Goal: Task Accomplishment & Management: Complete application form

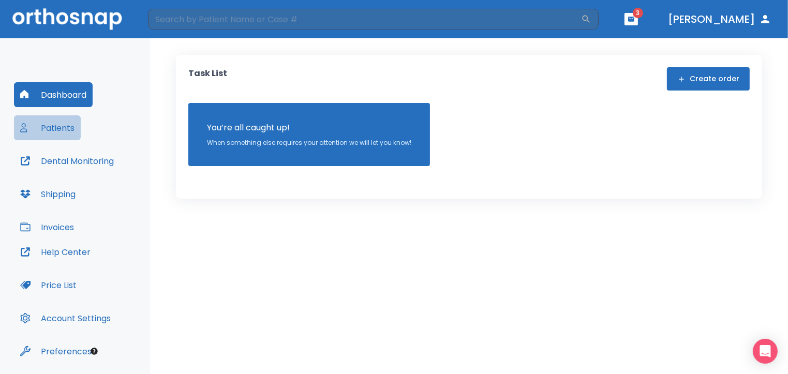
click at [58, 127] on button "Patients" at bounding box center [47, 127] width 67 height 25
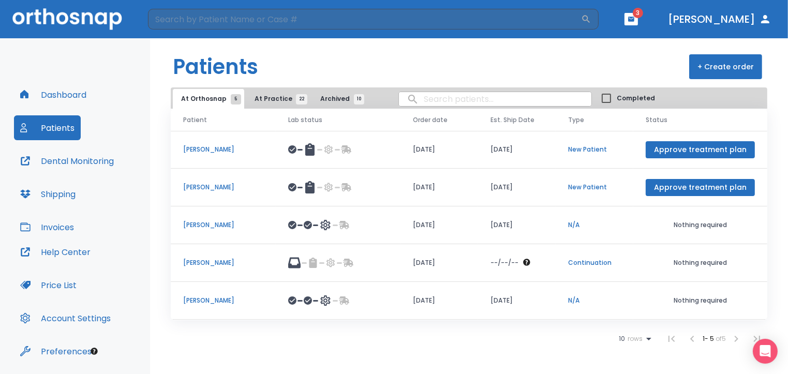
click at [426, 98] on input "search" at bounding box center [495, 99] width 193 height 20
click at [634, 20] on icon "button" at bounding box center [631, 19] width 6 height 5
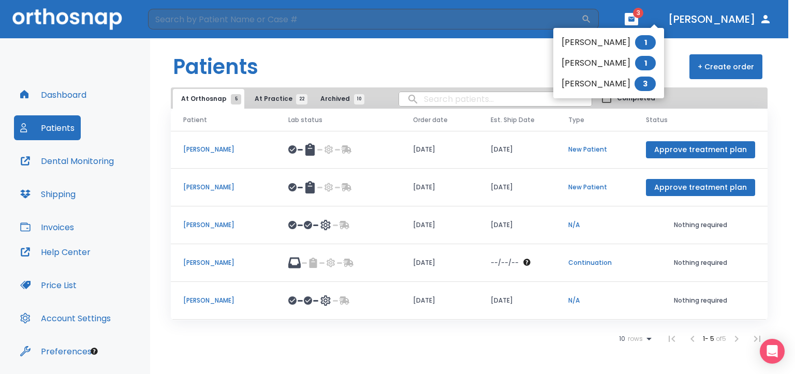
click at [442, 101] on div at bounding box center [397, 187] width 795 height 374
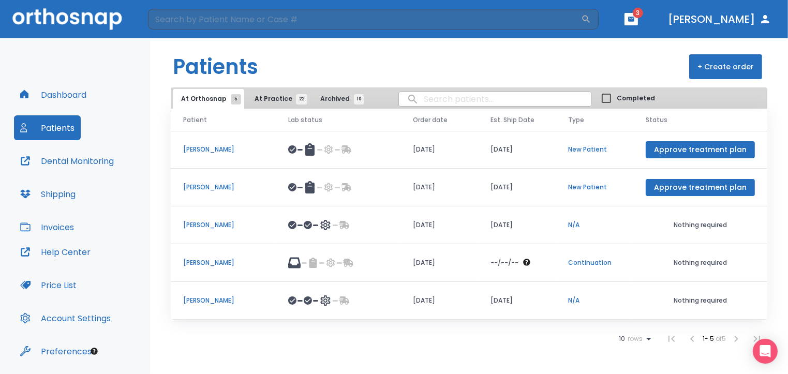
click at [444, 97] on input "search" at bounding box center [495, 99] width 193 height 20
type input "[PERSON_NAME]"
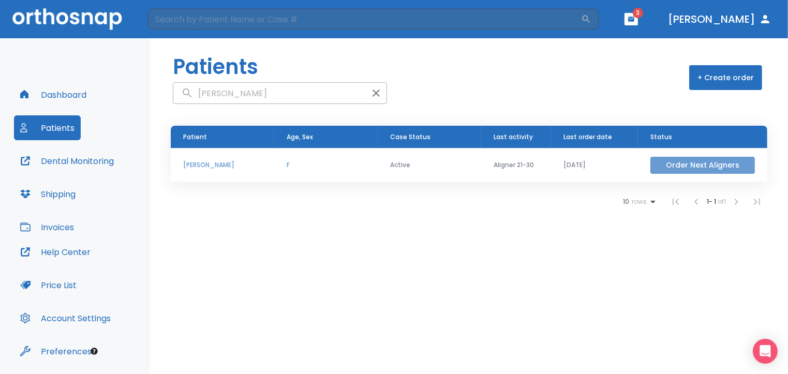
click at [704, 169] on button "Order Next Aligners" at bounding box center [703, 165] width 105 height 17
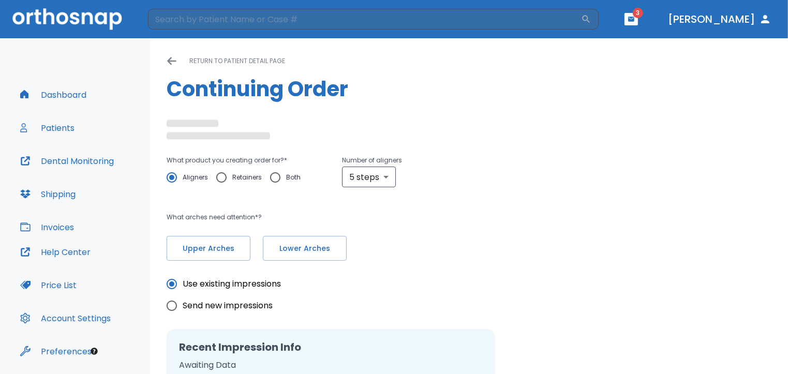
radio input "false"
radio input "true"
type textarea "All our retainers are without attachments."
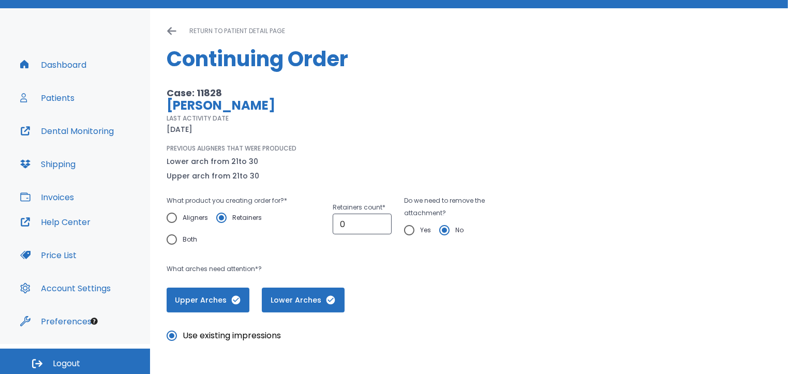
scroll to position [29, 0]
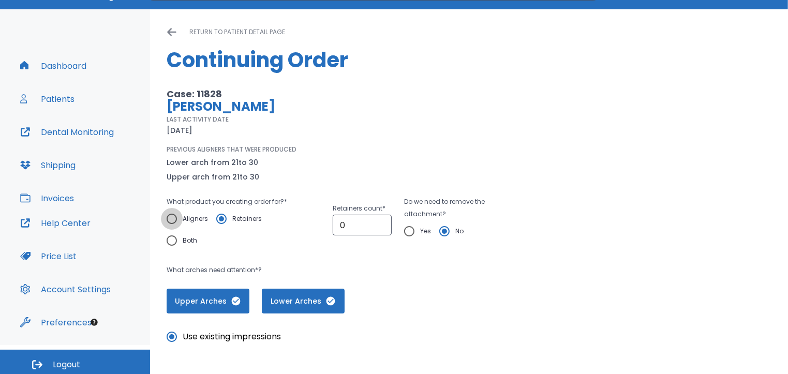
click at [173, 216] on input "Aligners" at bounding box center [172, 219] width 22 height 22
radio input "true"
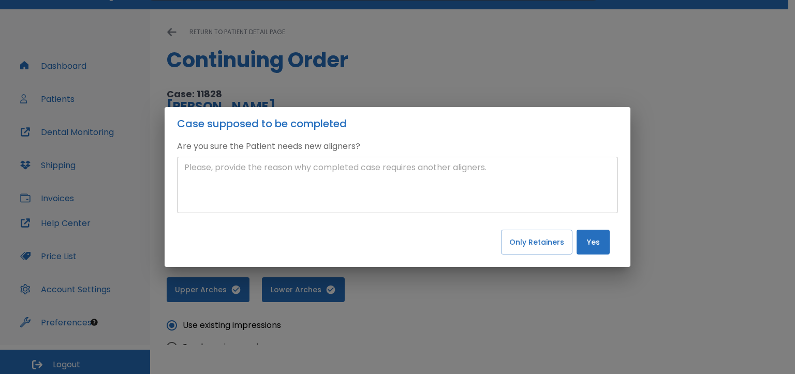
click at [195, 171] on textarea at bounding box center [397, 185] width 426 height 48
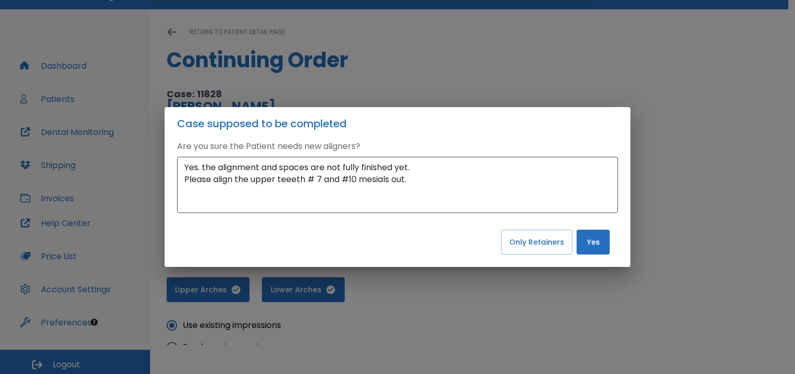
click at [628, 100] on div "Case supposed to be completed Are you sure the Patient needs new aligners? Yes.…" at bounding box center [397, 187] width 795 height 374
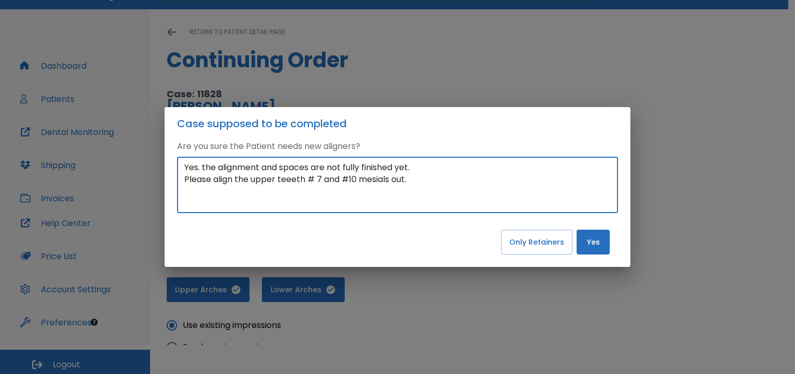
click at [389, 181] on textarea "Yes. the alignment and spaces are not fully finished yet. Please align the uppe…" at bounding box center [397, 185] width 426 height 48
click at [295, 179] on textarea "Yes. the alignment and spaces are not fully finished yet. Please align the uppe…" at bounding box center [397, 185] width 426 height 48
click at [180, 179] on div "Yes. the alignment and spaces are not fully finished yet. Please align the uppe…" at bounding box center [397, 185] width 441 height 56
click at [406, 179] on textarea "Yes. the alignment and spaces are not fully finished yet. Please align the uppe…" at bounding box center [397, 185] width 426 height 48
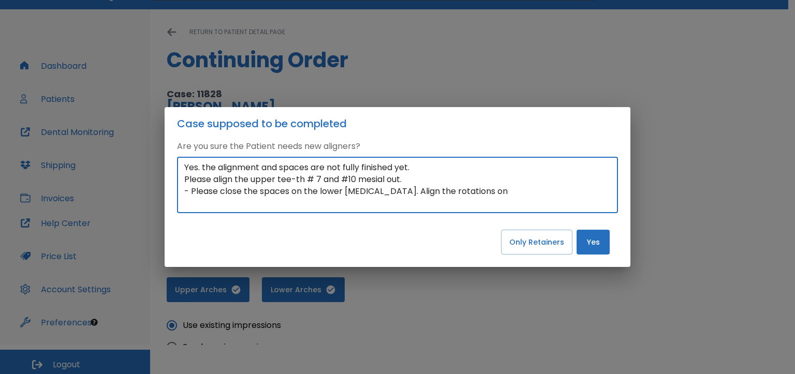
click at [308, 178] on textarea "Yes. the alignment and spaces are not fully finished yet. Please align the uppe…" at bounding box center [397, 185] width 426 height 48
click at [308, 180] on textarea "Yes. the alignment and spaces are not fully finished yet. Please align the uppe…" at bounding box center [397, 185] width 426 height 48
click at [499, 190] on textarea "Yes. the alignment and spaces are not fully finished yet. Please align the uppe…" at bounding box center [397, 185] width 426 height 48
click at [588, 191] on textarea "Yes. the alignment and spaces are not fully finished yet. Please align the uppe…" at bounding box center [397, 185] width 426 height 48
click at [590, 191] on textarea "Yes. the alignment and spaces are not fully finished yet. Please align the uppe…" at bounding box center [397, 185] width 426 height 48
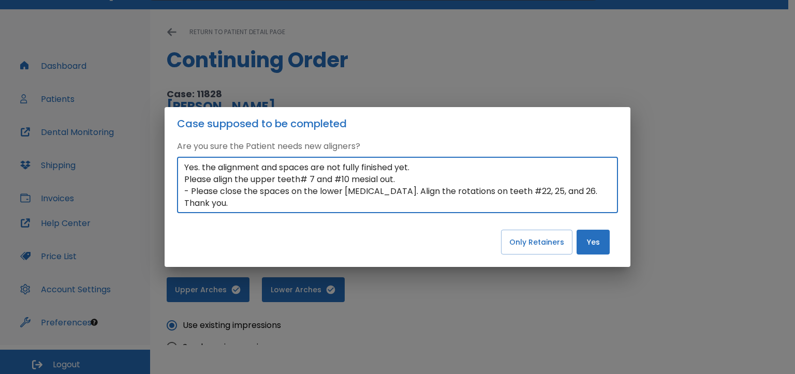
type textarea "Yes. the alignment and spaces are not fully finished yet. Please align the uppe…"
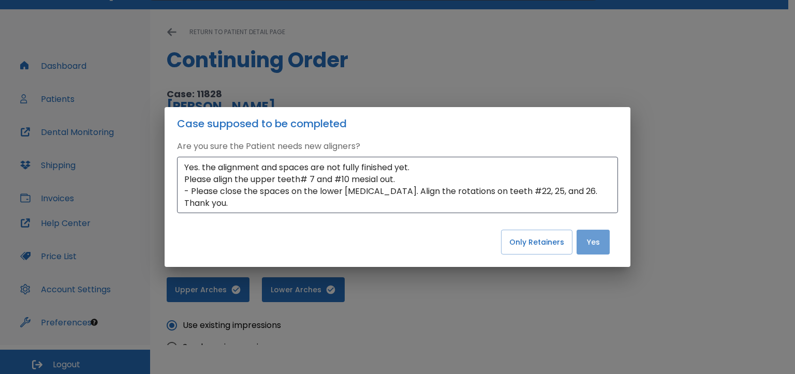
click at [592, 237] on button "Yes" at bounding box center [593, 242] width 33 height 25
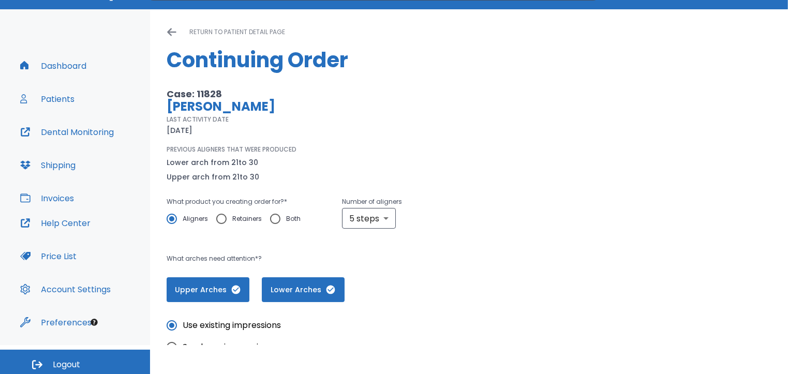
scroll to position [31, 0]
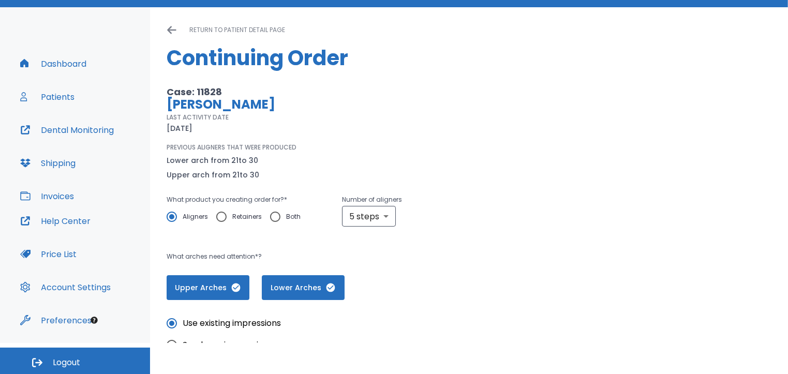
click at [211, 206] on input "Retainers" at bounding box center [222, 217] width 22 height 22
radio input "true"
click at [264, 206] on input "Both" at bounding box center [275, 217] width 22 height 22
radio input "true"
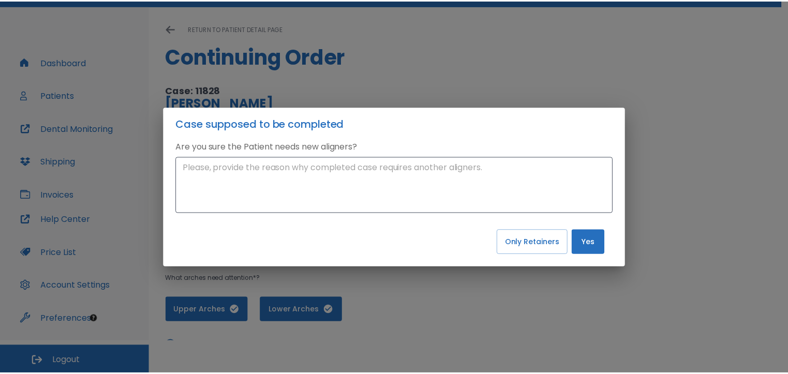
scroll to position [147, 0]
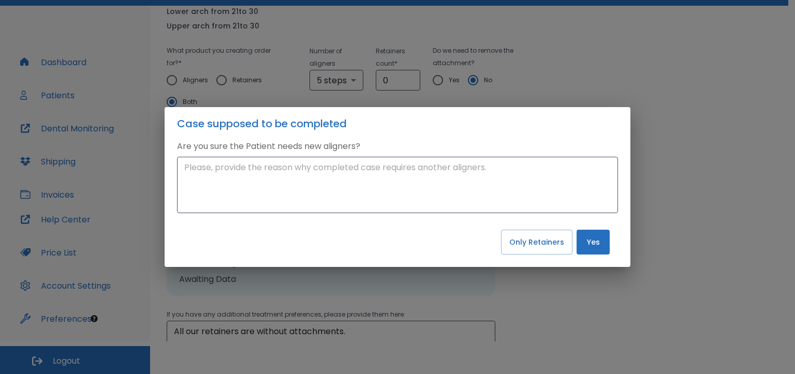
click at [675, 72] on div "Case supposed to be completed Are you sure the Patient needs new aligners? x ​ …" at bounding box center [397, 187] width 795 height 374
click at [584, 328] on div "Case supposed to be completed Are you sure the Patient needs new aligners? x ​ …" at bounding box center [397, 187] width 795 height 374
click at [788, 114] on div "Case supposed to be completed Are you sure the Patient needs new aligners? x ​ …" at bounding box center [397, 187] width 795 height 374
click at [285, 333] on div "Case supposed to be completed Are you sure the Patient needs new aligners? x ​ …" at bounding box center [397, 187] width 795 height 374
click at [366, 332] on div "Case supposed to be completed Are you sure the Patient needs new aligners? x ​ …" at bounding box center [397, 187] width 795 height 374
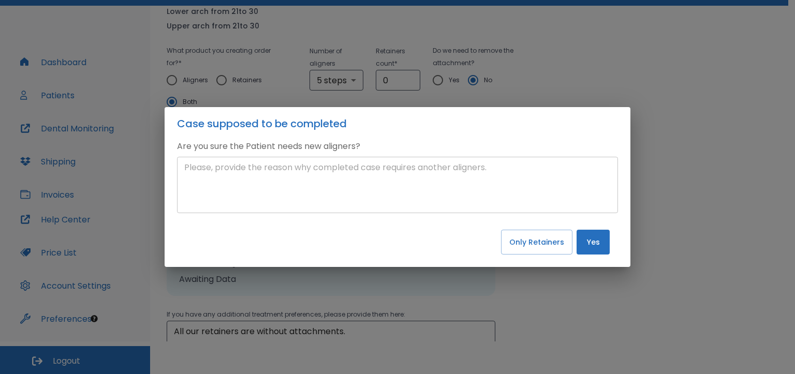
click at [231, 168] on textarea at bounding box center [397, 185] width 426 height 48
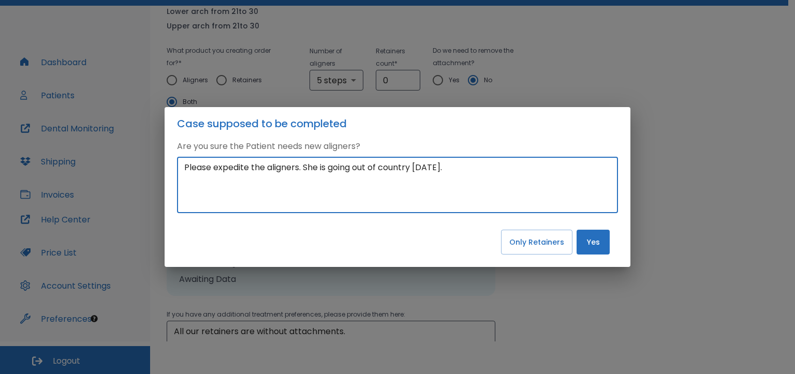
type textarea "Please expedite the aligners. She is going out of country [DATE]."
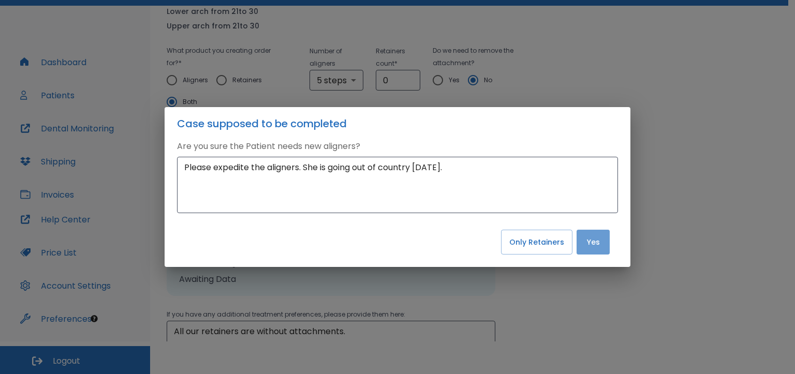
click at [592, 239] on button "Yes" at bounding box center [593, 242] width 33 height 25
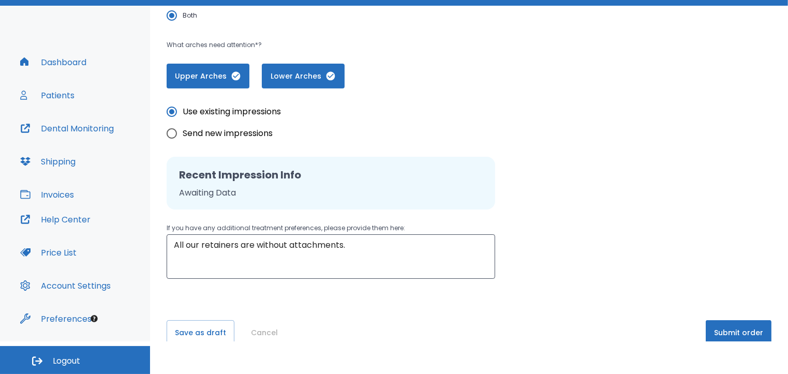
scroll to position [254, 0]
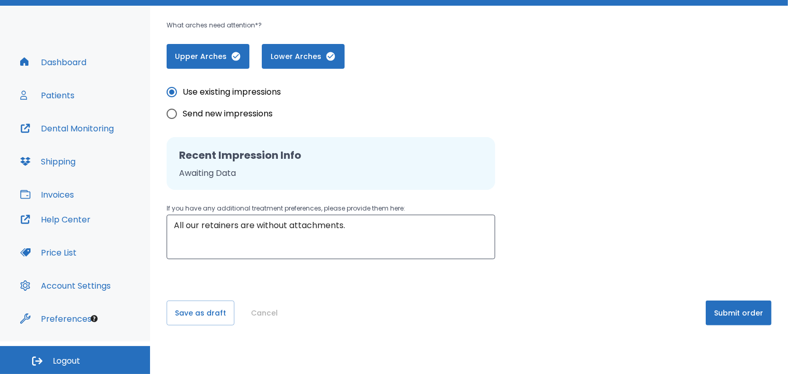
click at [172, 110] on input "Send new impressions" at bounding box center [172, 114] width 22 height 22
radio input "true"
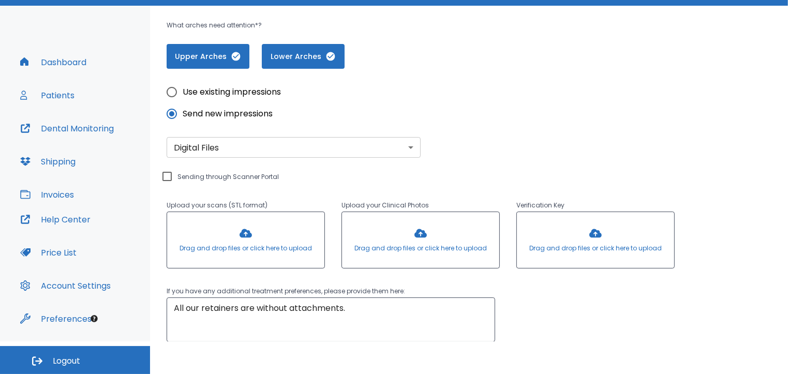
click at [165, 176] on input "Sending through Scanner Portal" at bounding box center [167, 176] width 12 height 12
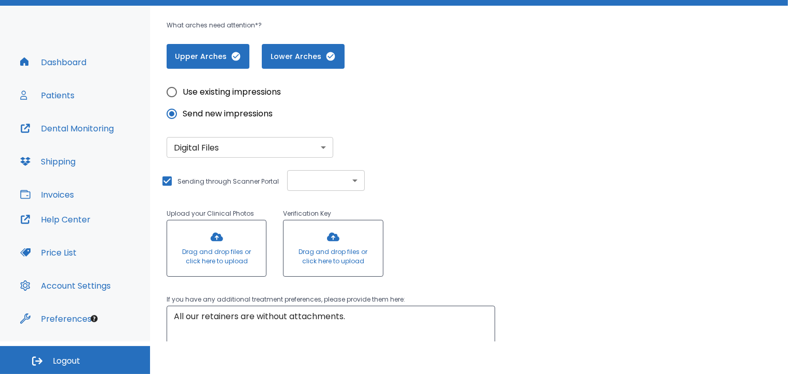
click at [187, 262] on div at bounding box center [216, 248] width 99 height 56
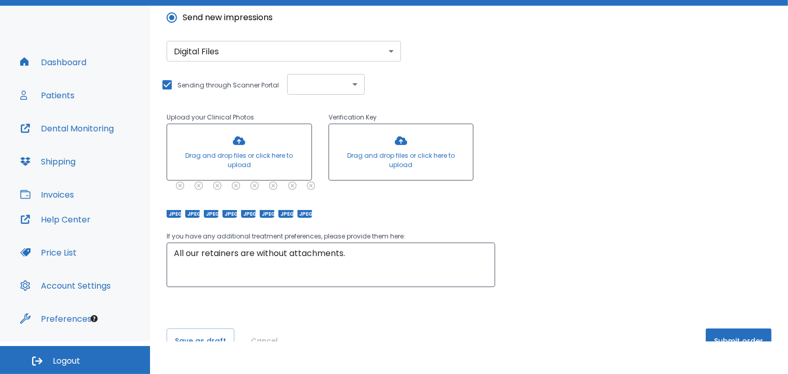
scroll to position [378, 0]
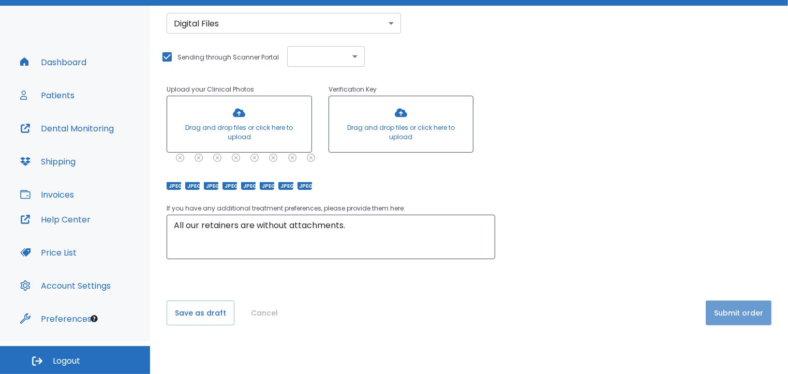
click at [723, 315] on button "Submit order" at bounding box center [739, 313] width 66 height 25
click at [721, 315] on button "Submit order" at bounding box center [739, 313] width 66 height 25
click at [706, 311] on button "Submit order" at bounding box center [739, 313] width 66 height 25
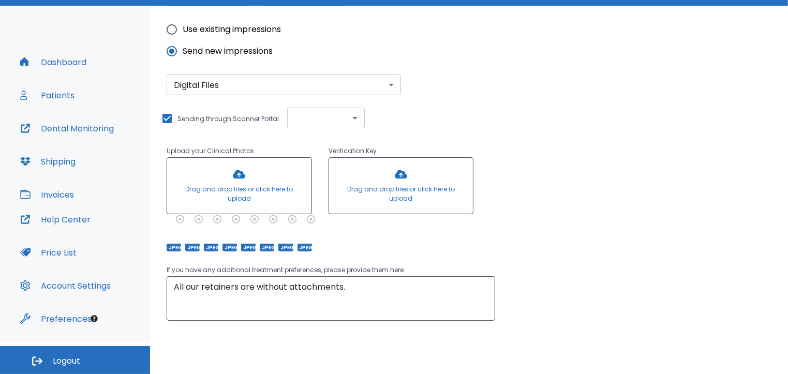
scroll to position [312, 0]
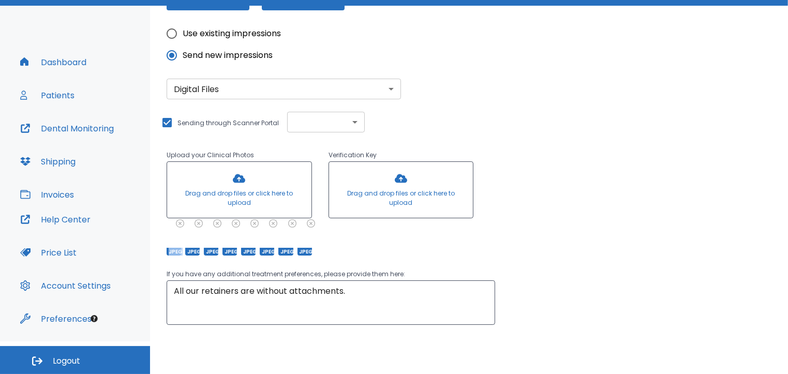
drag, startPoint x: 178, startPoint y: 231, endPoint x: 210, endPoint y: 196, distance: 47.6
click at [210, 196] on div "Drag and drop files or click here to upload JPEG JPEG JPEG JPEG JPEG JPEG JPEG …" at bounding box center [239, 208] width 145 height 94
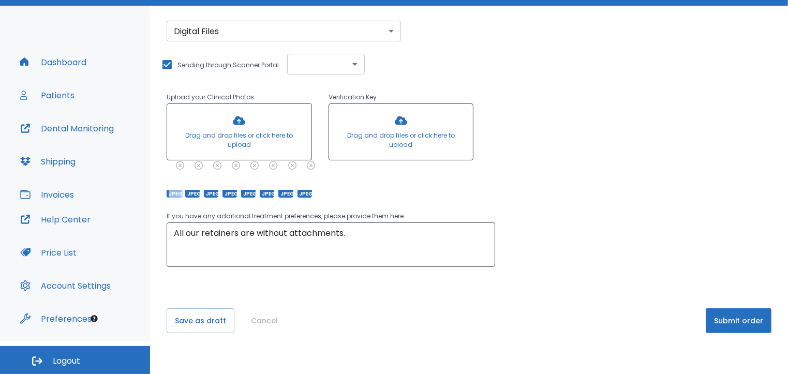
scroll to position [378, 0]
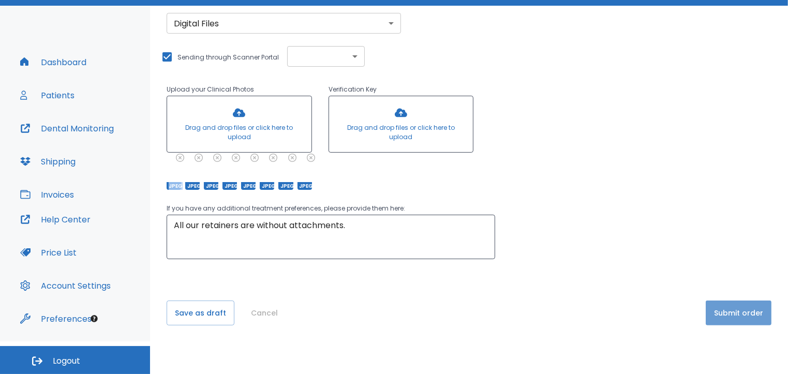
click at [727, 316] on button "Submit order" at bounding box center [739, 313] width 66 height 25
click at [168, 52] on input "Sending through Scanner Portal" at bounding box center [167, 57] width 12 height 12
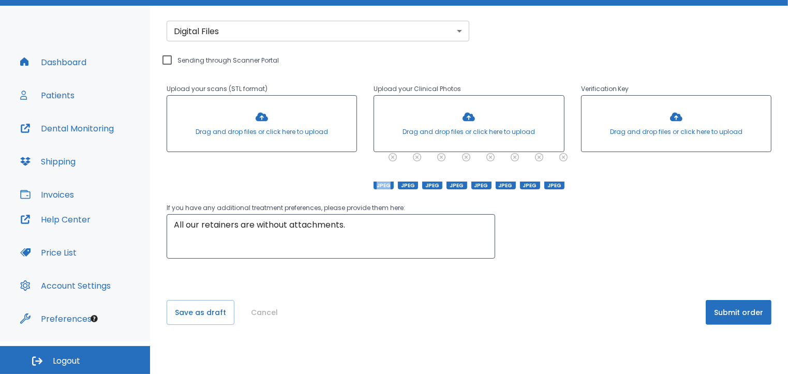
scroll to position [369, 0]
click at [725, 312] on button "Submit order" at bounding box center [739, 313] width 66 height 25
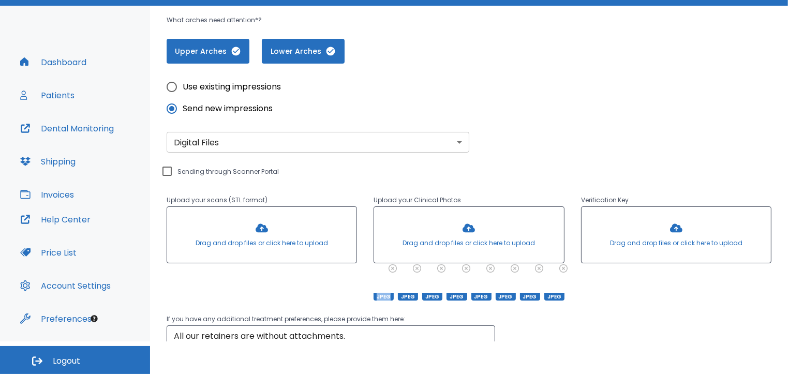
scroll to position [257, 0]
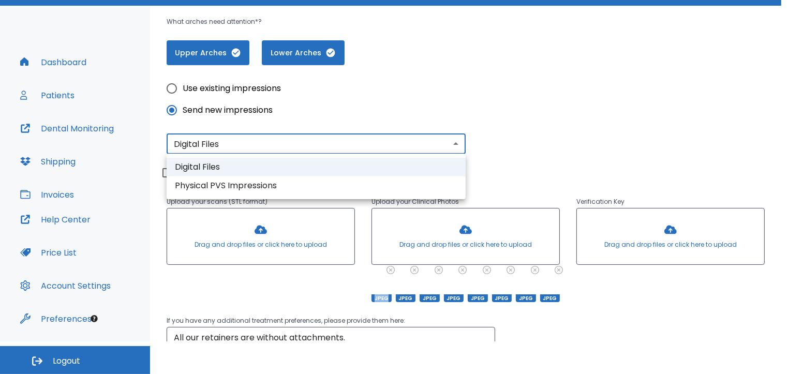
click at [455, 142] on body "​ 3 [PERSON_NAME] Dashboard Patients Dental Monitoring Shipping Invoices Help C…" at bounding box center [394, 154] width 788 height 374
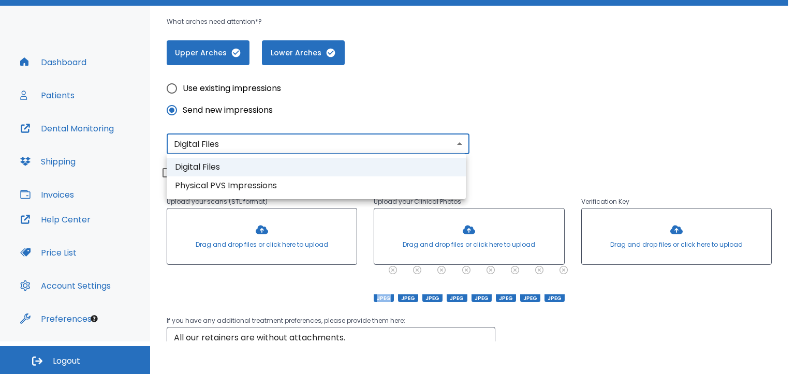
click at [379, 164] on li "Digital Files" at bounding box center [316, 167] width 299 height 19
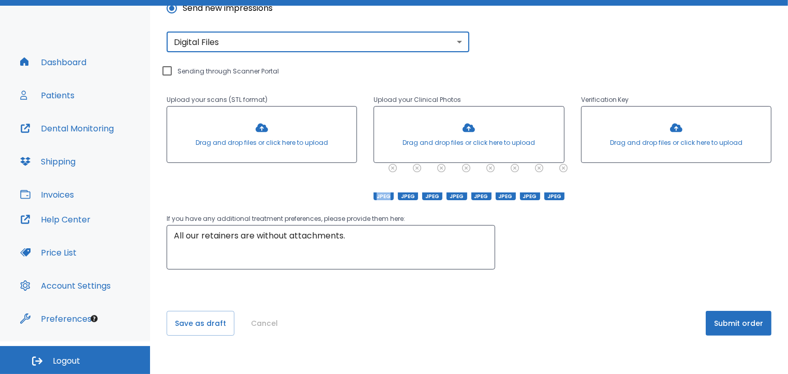
scroll to position [369, 0]
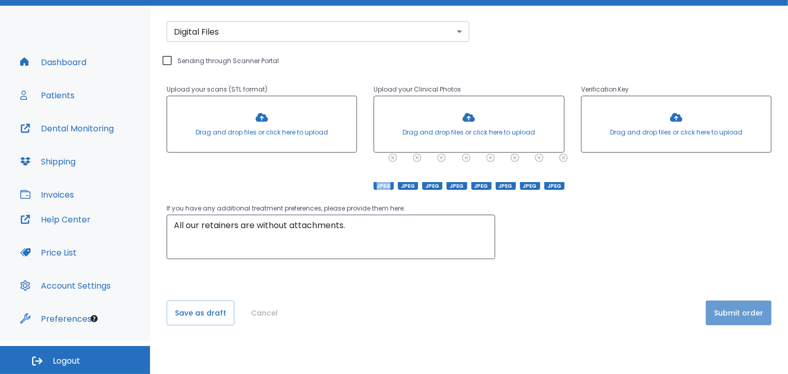
click at [732, 317] on button "Submit order" at bounding box center [739, 313] width 66 height 25
click at [665, 127] on div at bounding box center [676, 124] width 189 height 56
click at [168, 61] on input "Sending through Scanner Portal" at bounding box center [167, 60] width 12 height 12
checkbox input "true"
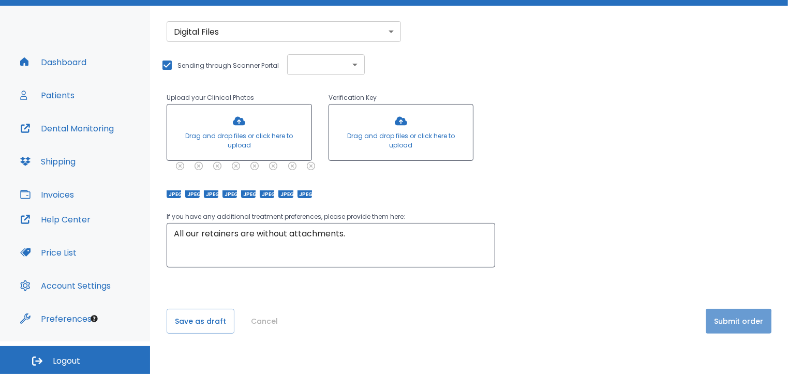
click at [708, 323] on button "Submit order" at bounding box center [739, 321] width 66 height 25
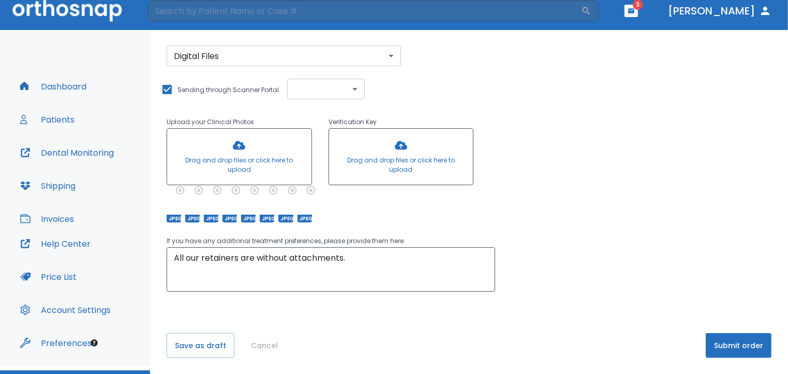
scroll to position [0, 0]
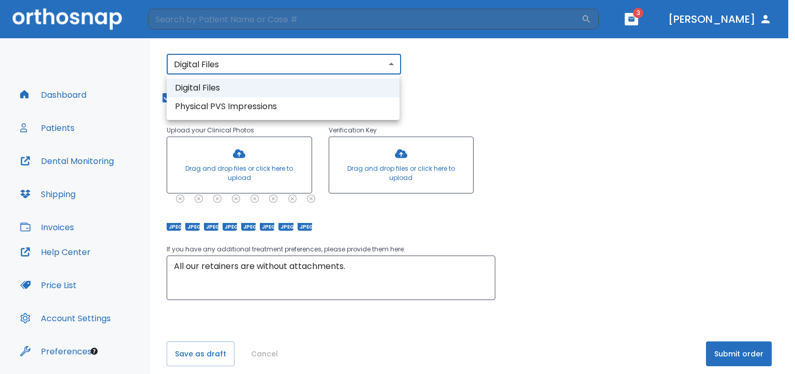
click at [390, 64] on body "​ 3 [PERSON_NAME] Dashboard Patients Dental Monitoring Shipping Invoices Help C…" at bounding box center [397, 187] width 795 height 374
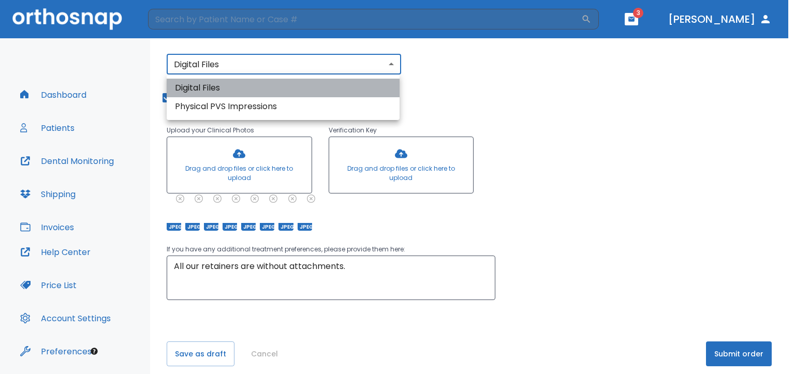
click at [188, 88] on li "Digital Files" at bounding box center [283, 88] width 233 height 19
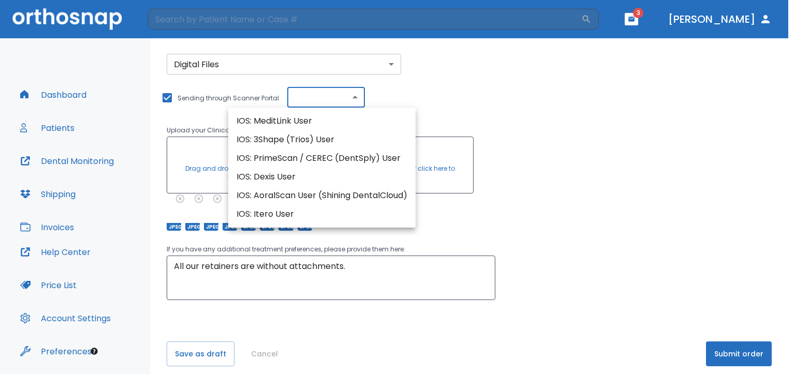
click at [350, 96] on body "​ 3 [PERSON_NAME] Dashboard Patients Dental Monitoring Shipping Invoices Help C…" at bounding box center [397, 187] width 795 height 374
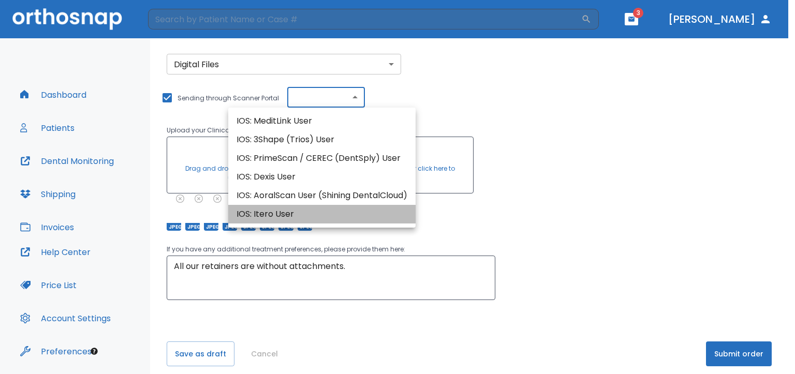
click at [300, 213] on li "IOS: Itero User" at bounding box center [321, 214] width 187 height 19
type input "IOS: Itero User"
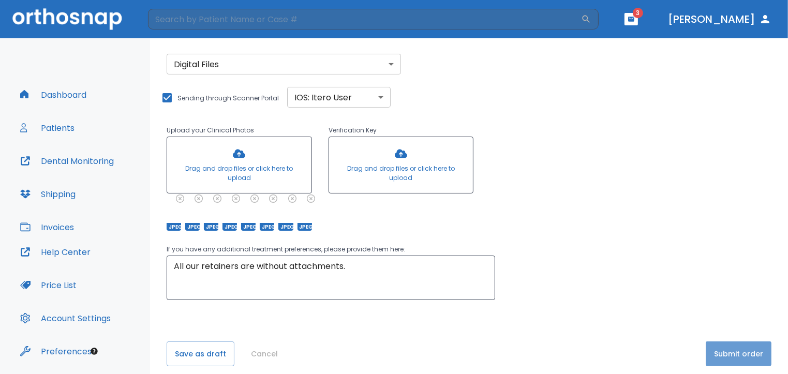
click at [737, 352] on button "Submit order" at bounding box center [739, 354] width 66 height 25
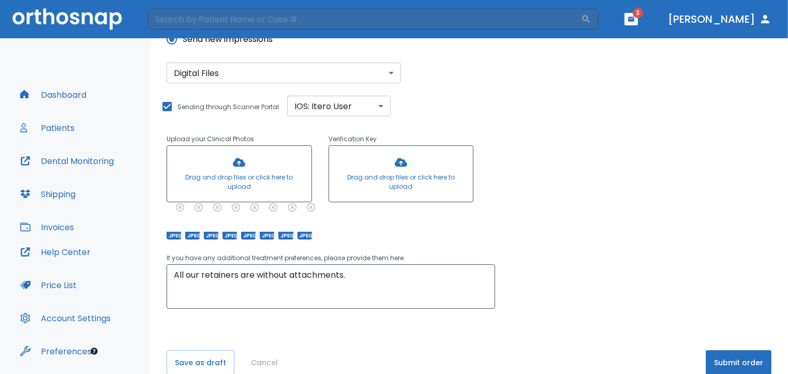
scroll to position [378, 0]
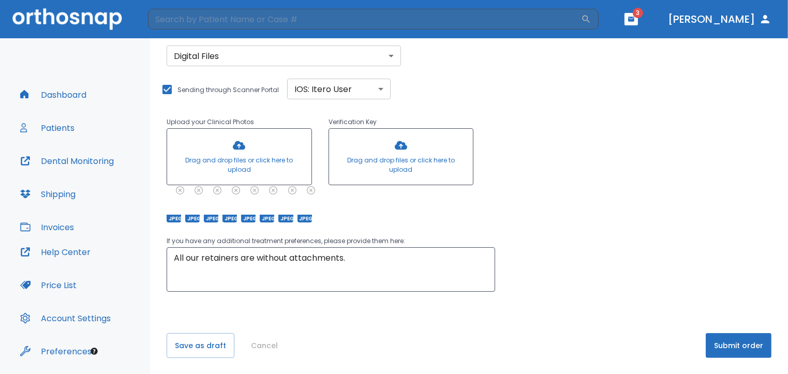
click at [399, 144] on div at bounding box center [401, 157] width 144 height 56
click at [725, 346] on button "Submit order" at bounding box center [739, 345] width 66 height 25
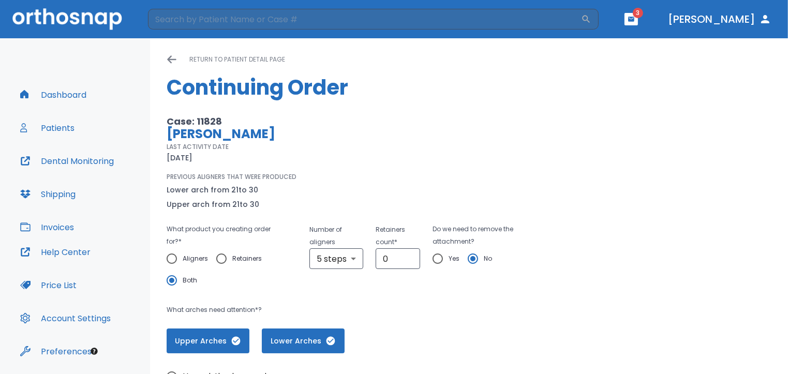
scroll to position [0, 0]
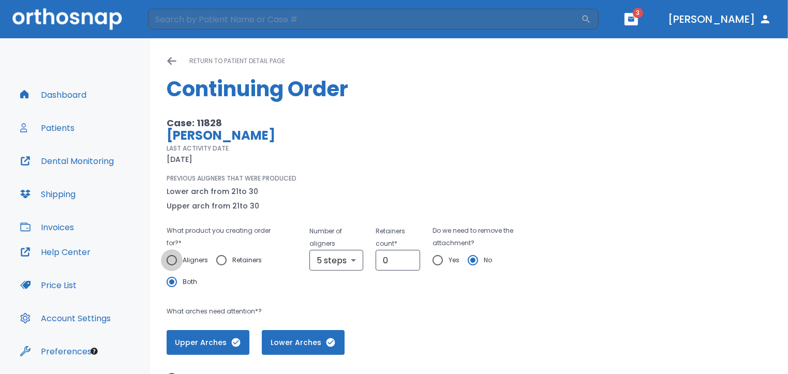
click at [172, 262] on input "Aligners" at bounding box center [172, 260] width 22 height 22
radio input "true"
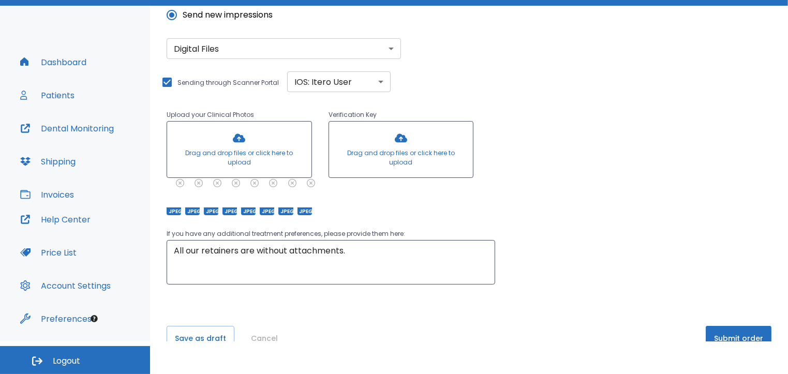
scroll to position [354, 0]
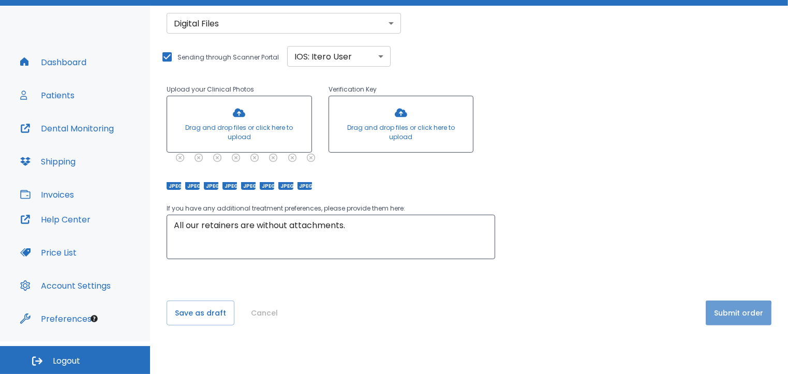
click at [717, 314] on button "Submit order" at bounding box center [739, 313] width 66 height 25
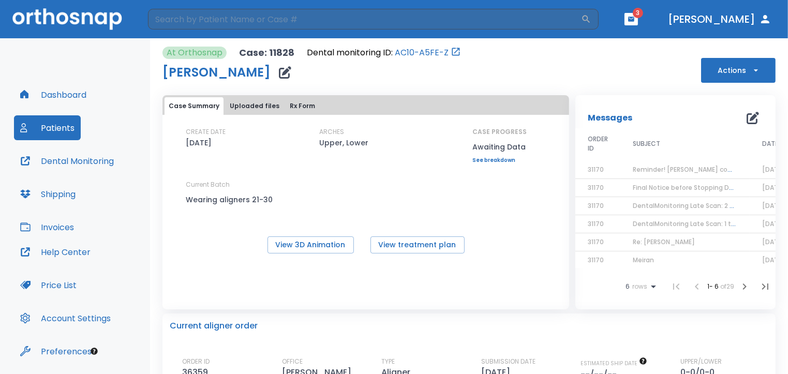
click at [51, 127] on button "Patients" at bounding box center [47, 127] width 67 height 25
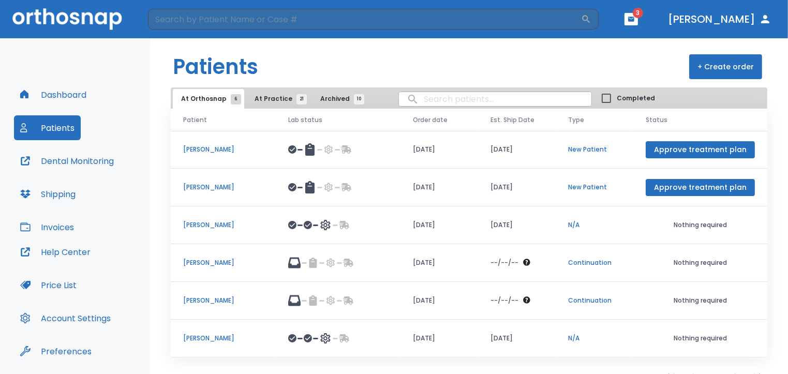
click at [420, 99] on input "search" at bounding box center [495, 99] width 193 height 20
click at [213, 299] on p "[PERSON_NAME]" at bounding box center [223, 300] width 80 height 9
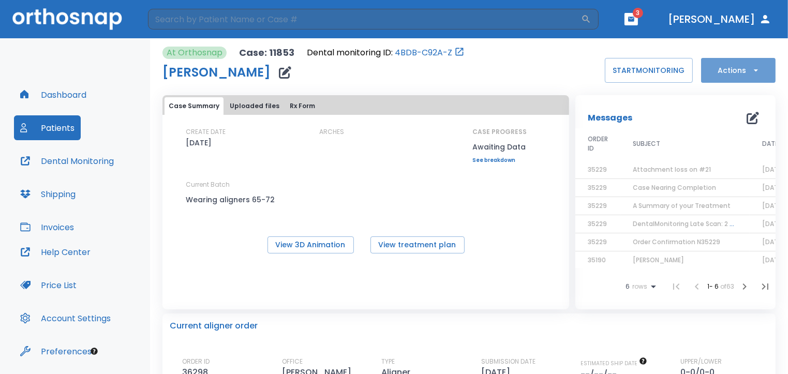
click at [751, 69] on icon "button" at bounding box center [756, 70] width 10 height 10
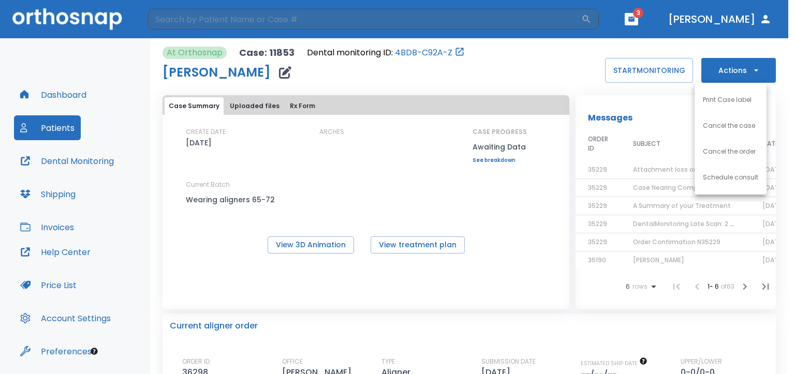
drag, startPoint x: 784, startPoint y: 109, endPoint x: 786, endPoint y: 122, distance: 13.0
click at [786, 122] on div at bounding box center [397, 187] width 795 height 374
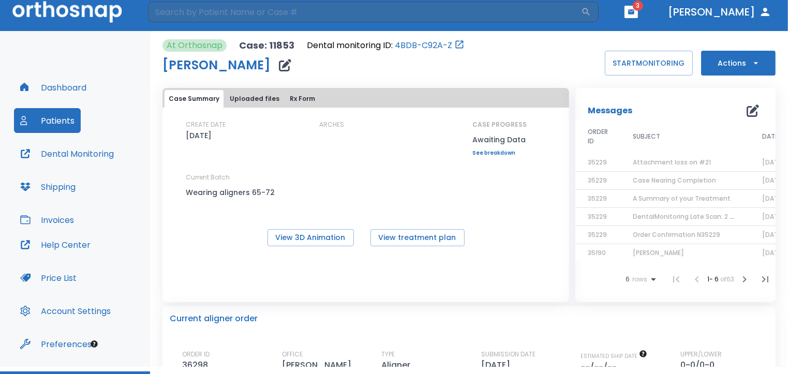
scroll to position [14, 0]
